Goal: Find contact information: Find contact information

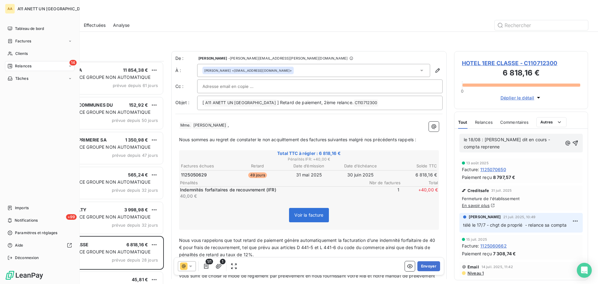
scroll to position [218, 129]
click at [24, 52] on span "Clients" at bounding box center [21, 54] width 12 height 6
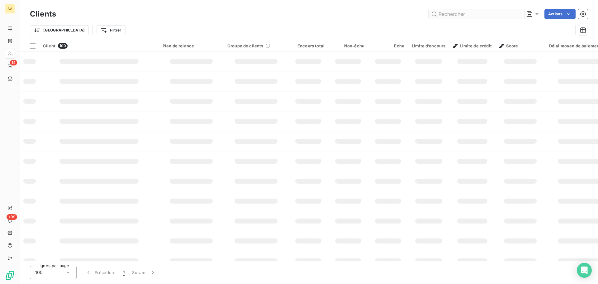
click at [446, 12] on input "text" at bounding box center [475, 14] width 93 height 10
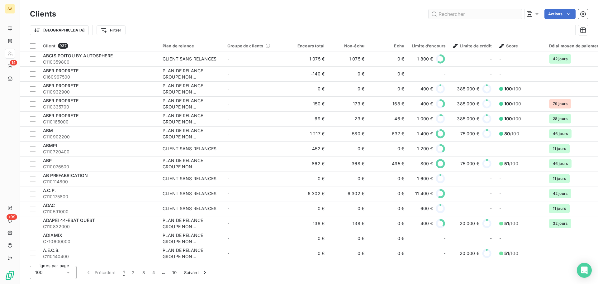
click at [451, 13] on input "text" at bounding box center [475, 14] width 93 height 10
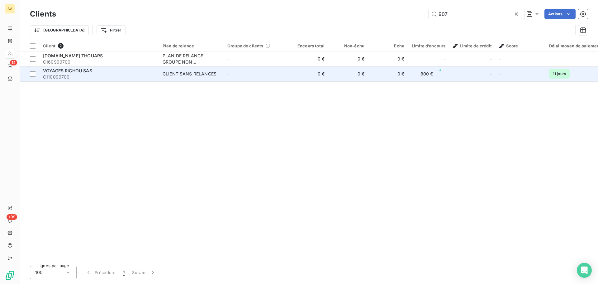
type input "907"
click at [75, 70] on span "VOYAGES RICHOU SAS" at bounding box center [67, 70] width 49 height 5
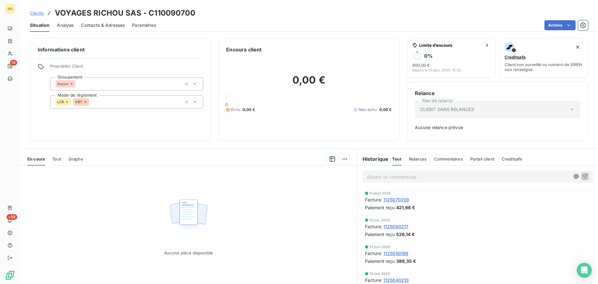
click at [96, 24] on span "Contacts & Adresses" at bounding box center [103, 25] width 44 height 6
